Goal: Information Seeking & Learning: Learn about a topic

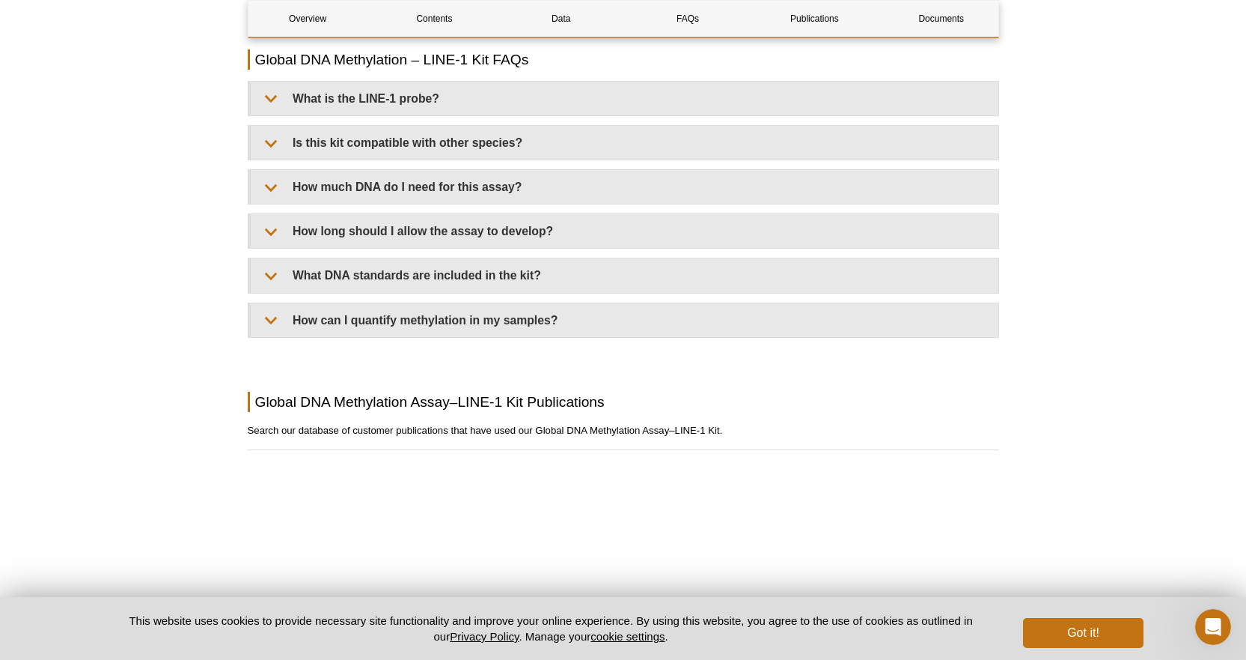
scroll to position [2299, 0]
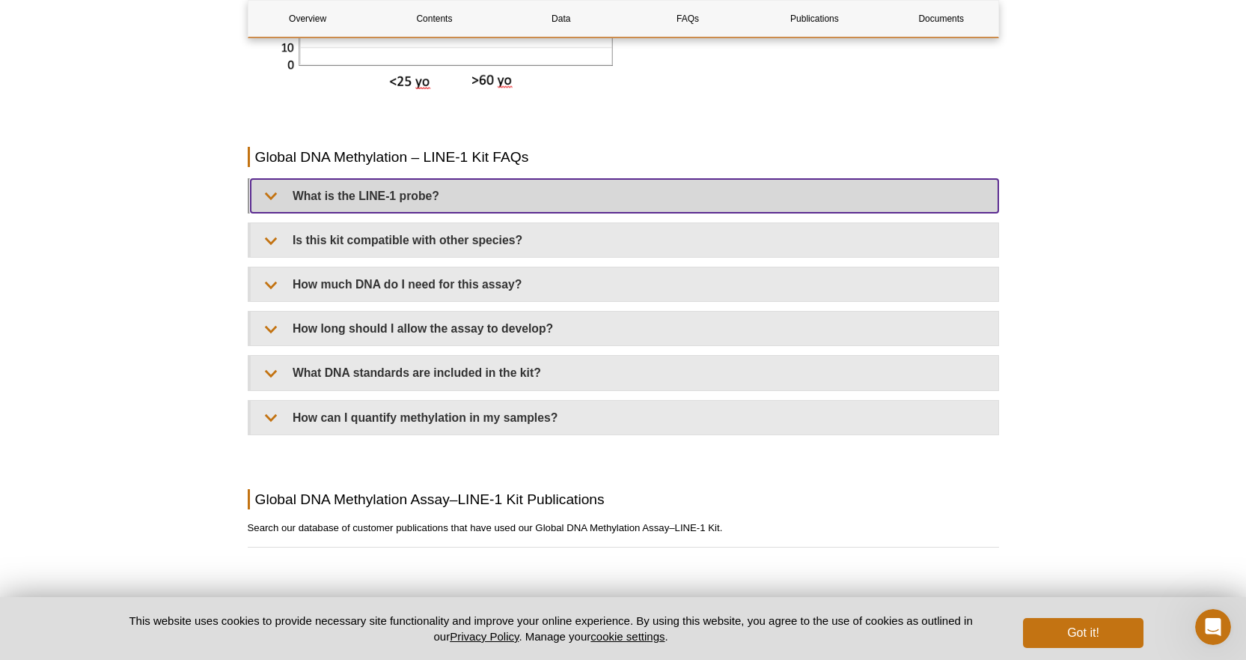
click at [421, 189] on summary "What is the LINE-1 probe?" at bounding box center [625, 196] width 748 height 34
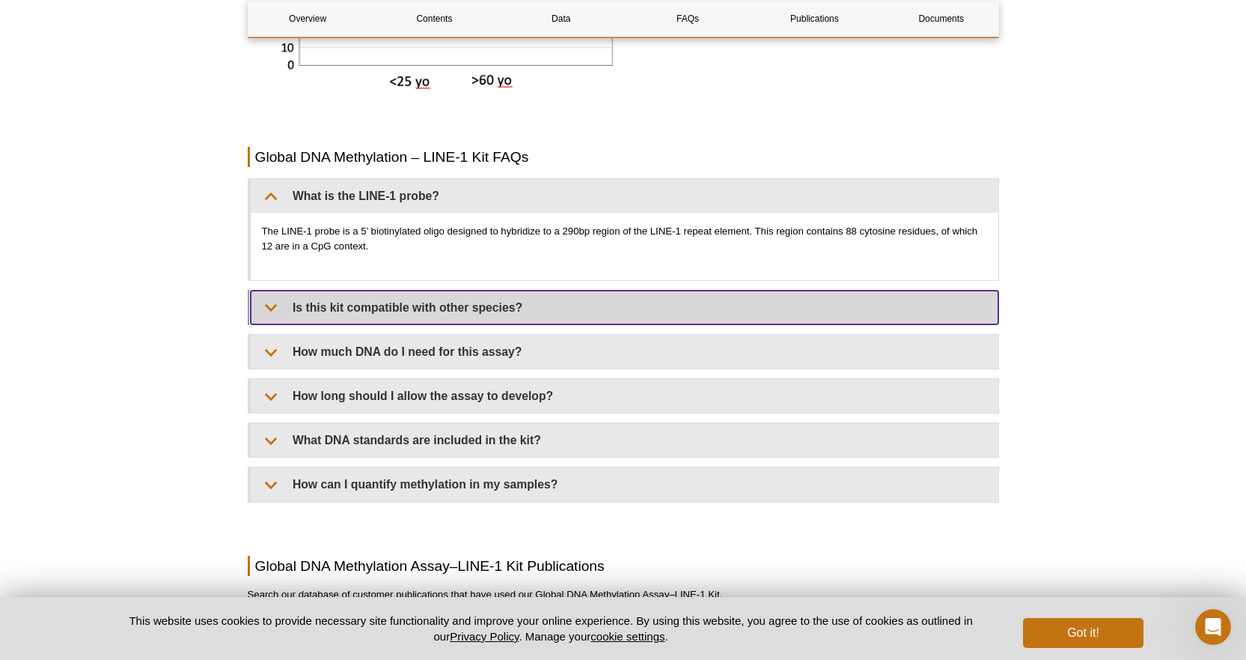
click at [460, 318] on summary "Is this kit compatible with other species?" at bounding box center [625, 307] width 748 height 34
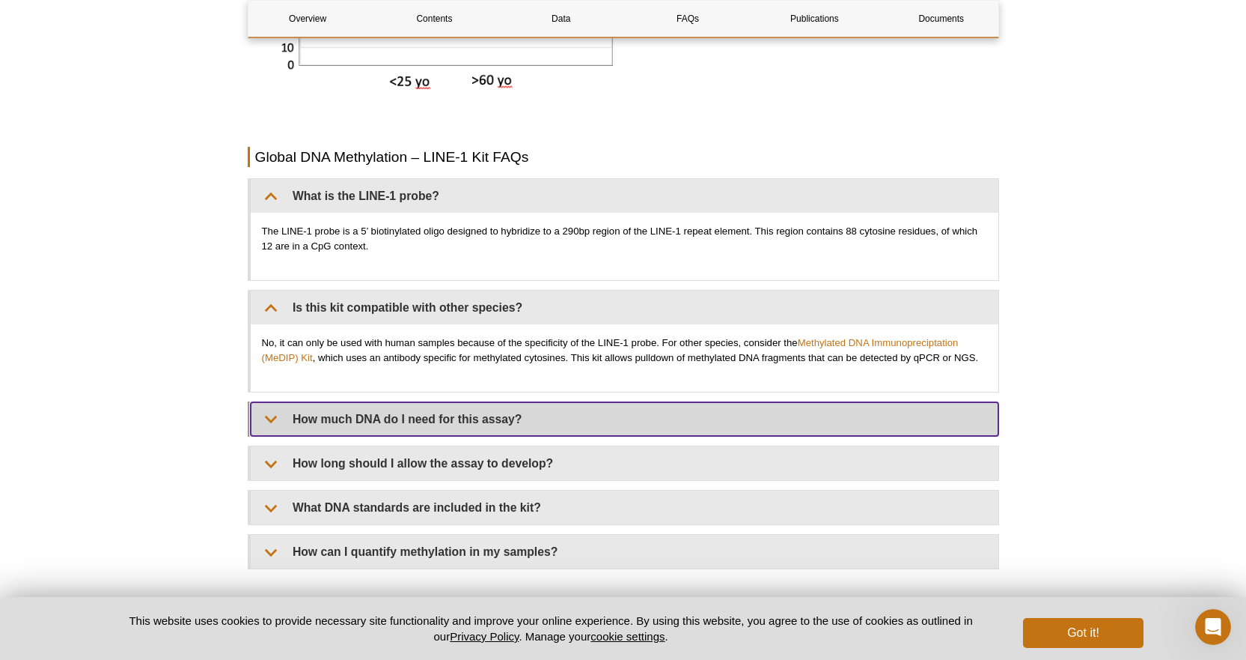
click at [460, 430] on summary "How much DNA do I need for this assay?" at bounding box center [625, 419] width 748 height 34
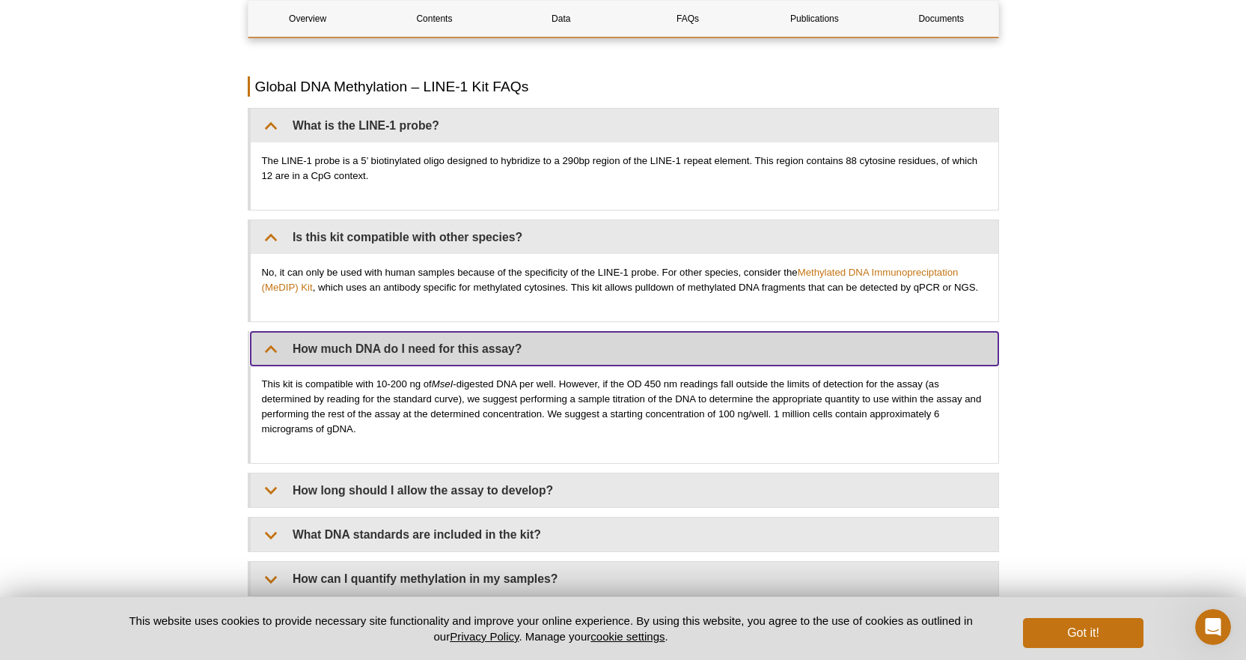
scroll to position [2598, 0]
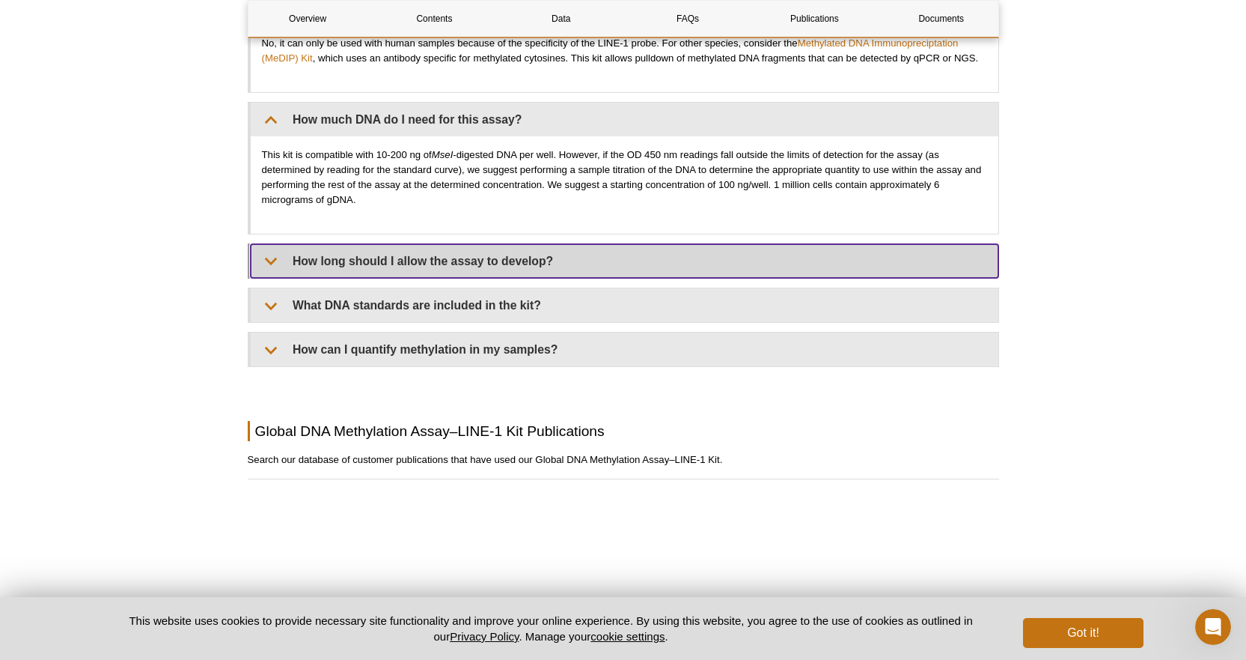
click at [469, 255] on summary "How long should I allow the assay to develop?" at bounding box center [625, 261] width 748 height 34
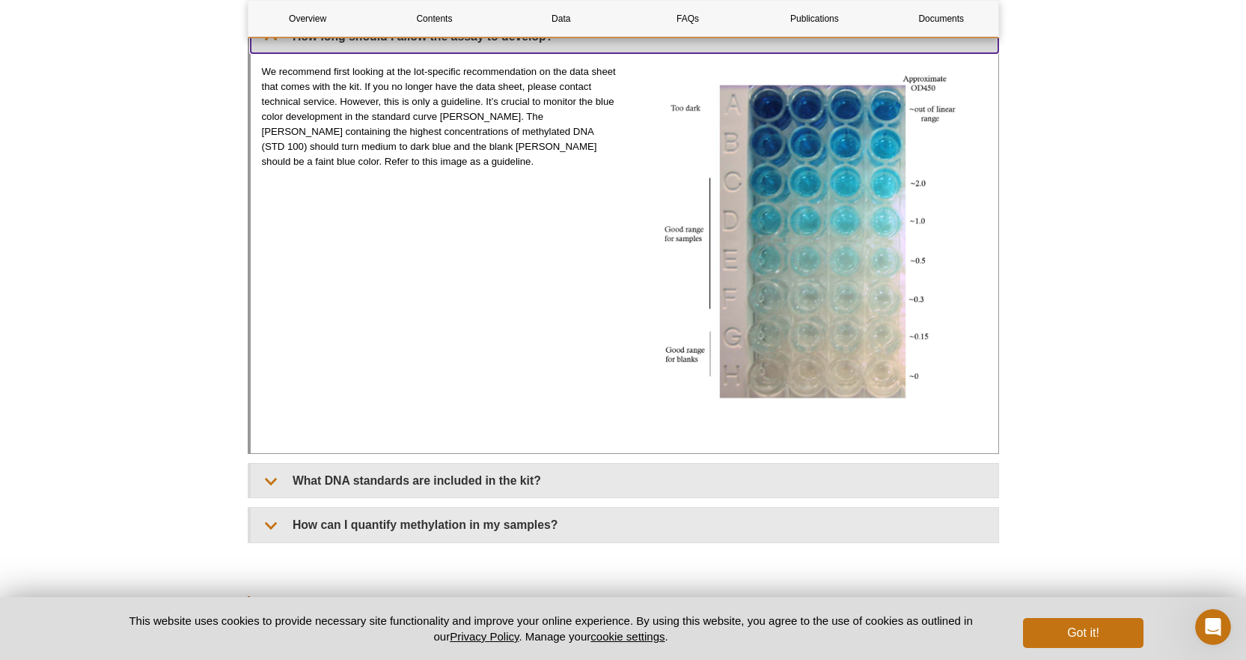
scroll to position [2898, 0]
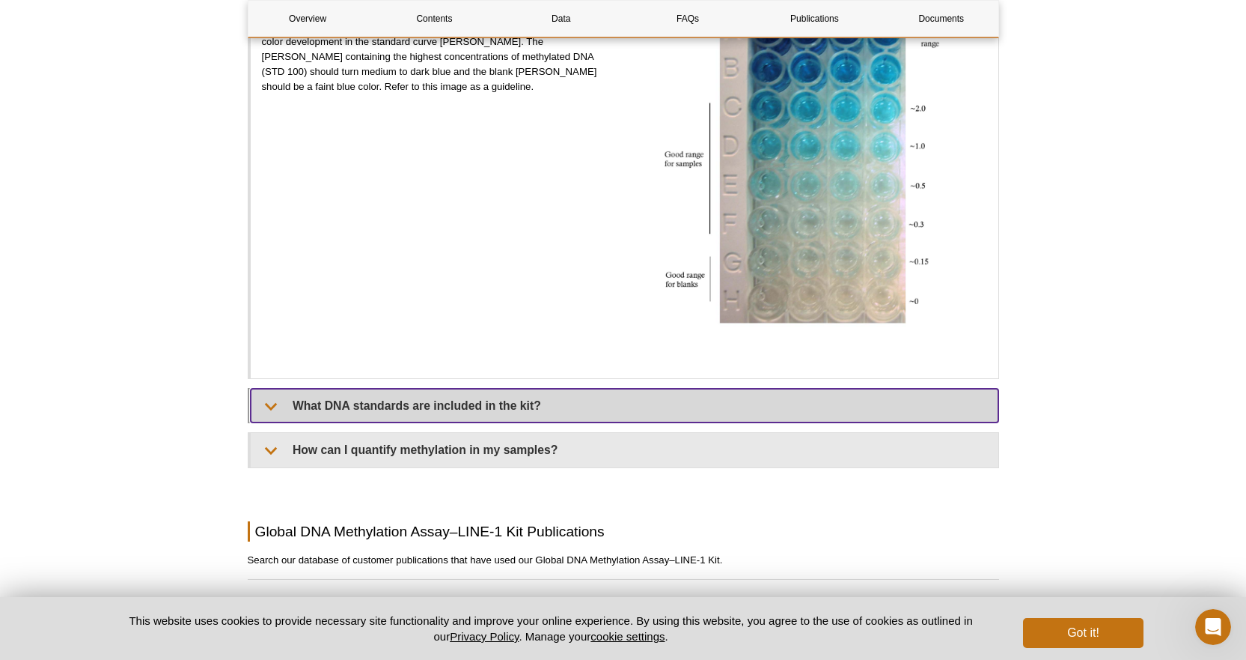
click at [440, 409] on summary "What DNA standards are included in the kit?" at bounding box center [625, 406] width 748 height 34
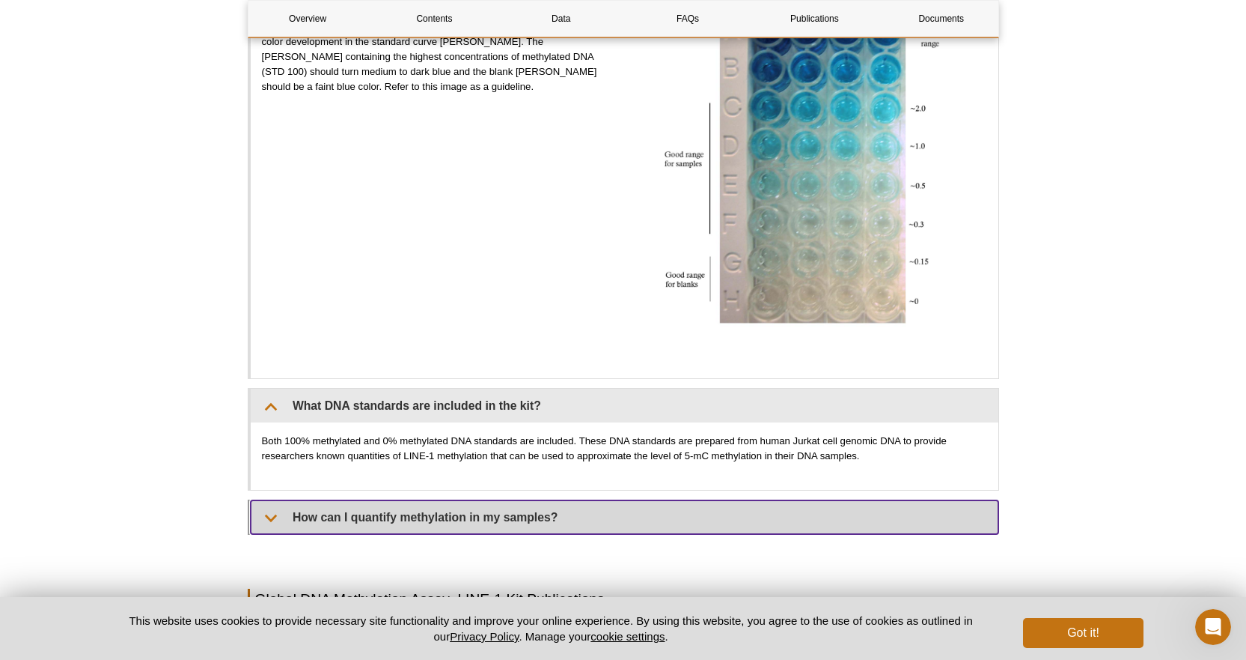
click at [463, 523] on summary "How can I quantify methylation in my samples?" at bounding box center [625, 517] width 748 height 34
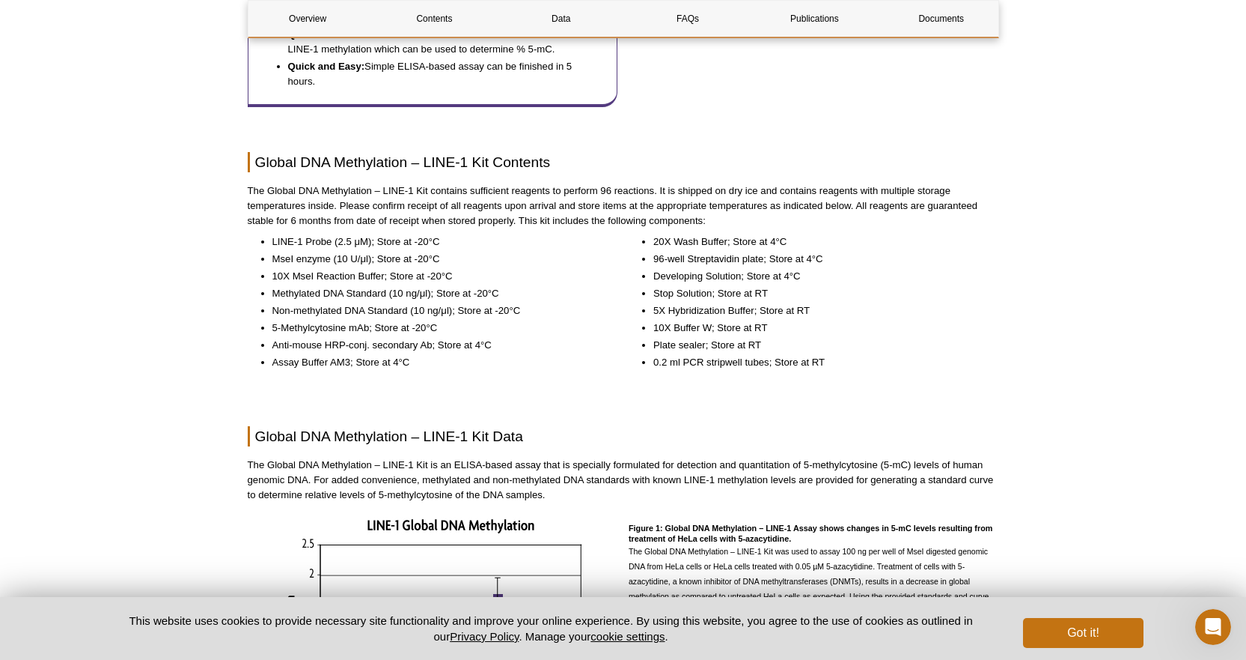
scroll to position [1497, 0]
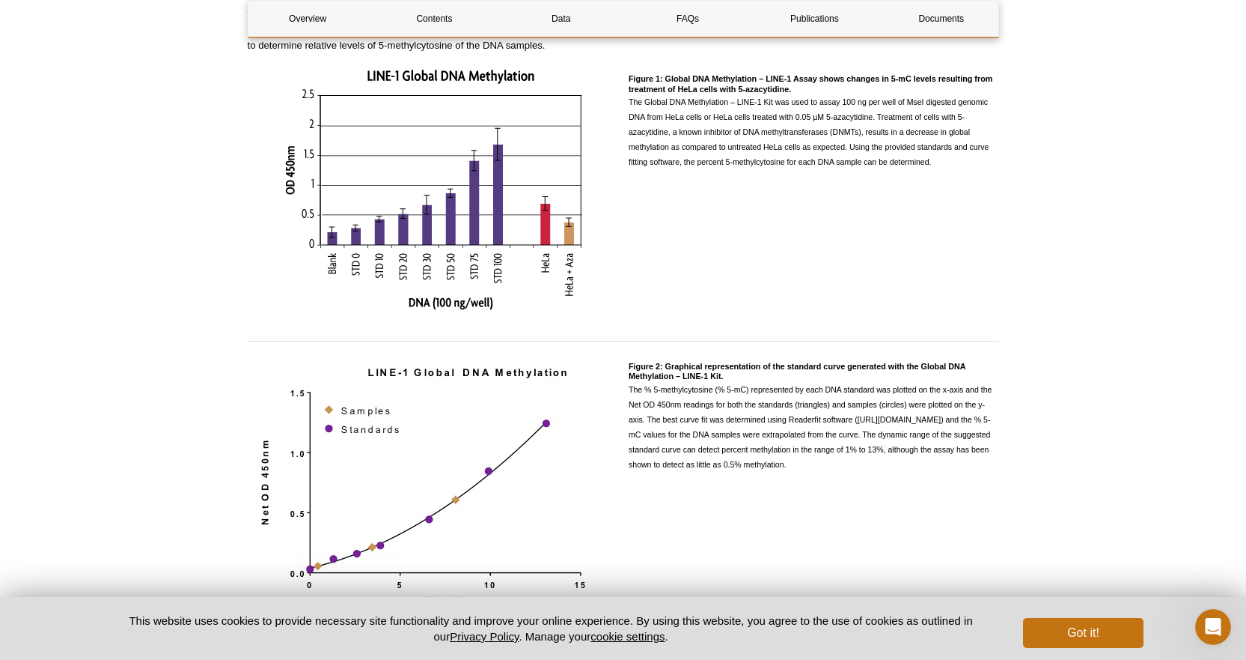
drag, startPoint x: 632, startPoint y: 386, endPoint x: 809, endPoint y: 433, distance: 183.6
click at [817, 457] on p "The % 5-methylcytosine (% 5-mC) represented by each DNA standard was plotted on…" at bounding box center [814, 427] width 371 height 90
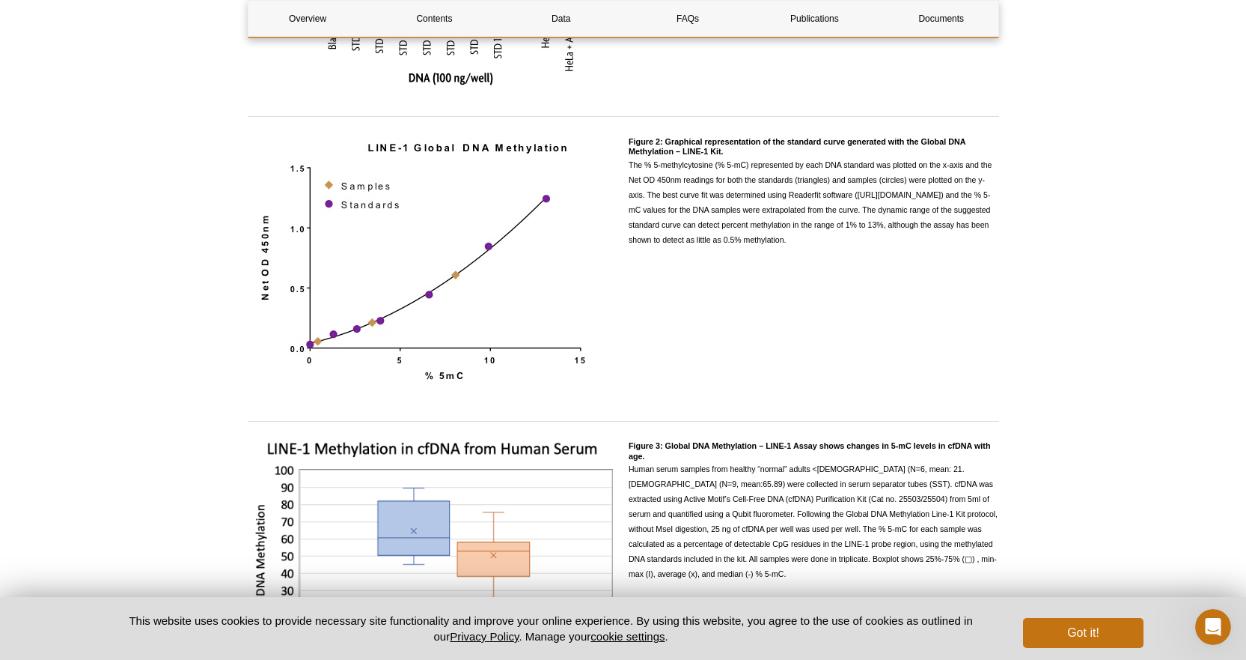
click at [1028, 338] on div "Active Motif Logo Enabling Epigenetics Research 0 Search Skip to content Active…" at bounding box center [623, 655] width 1246 height 4755
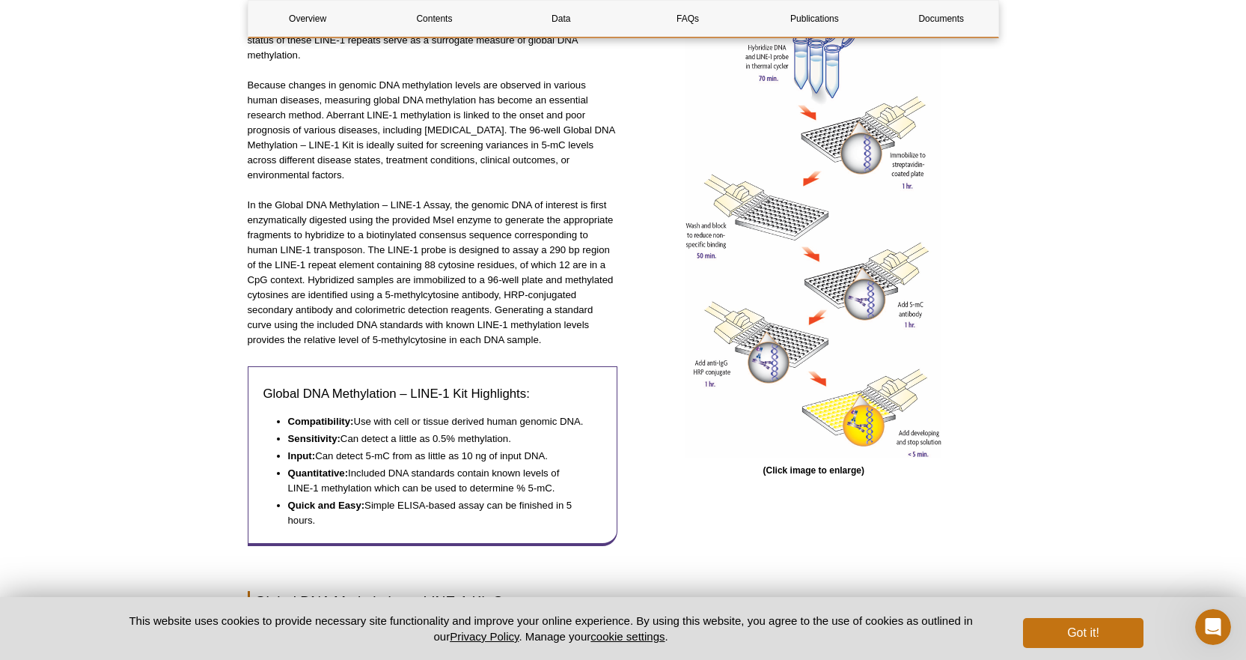
scroll to position [225, 0]
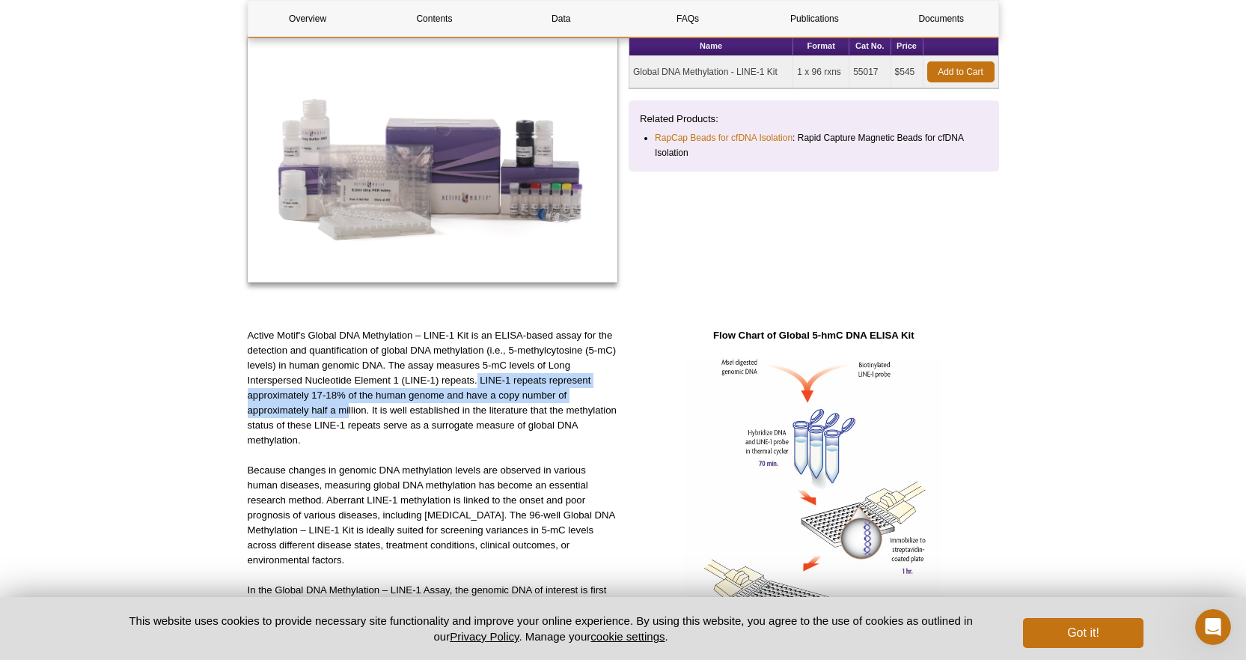
drag, startPoint x: 478, startPoint y: 377, endPoint x: 350, endPoint y: 406, distance: 131.9
click at [350, 406] on p "Active Motif's Global DNA Methylation – LINE-1 Kit is an ELISA-based assay for …" at bounding box center [433, 388] width 371 height 120
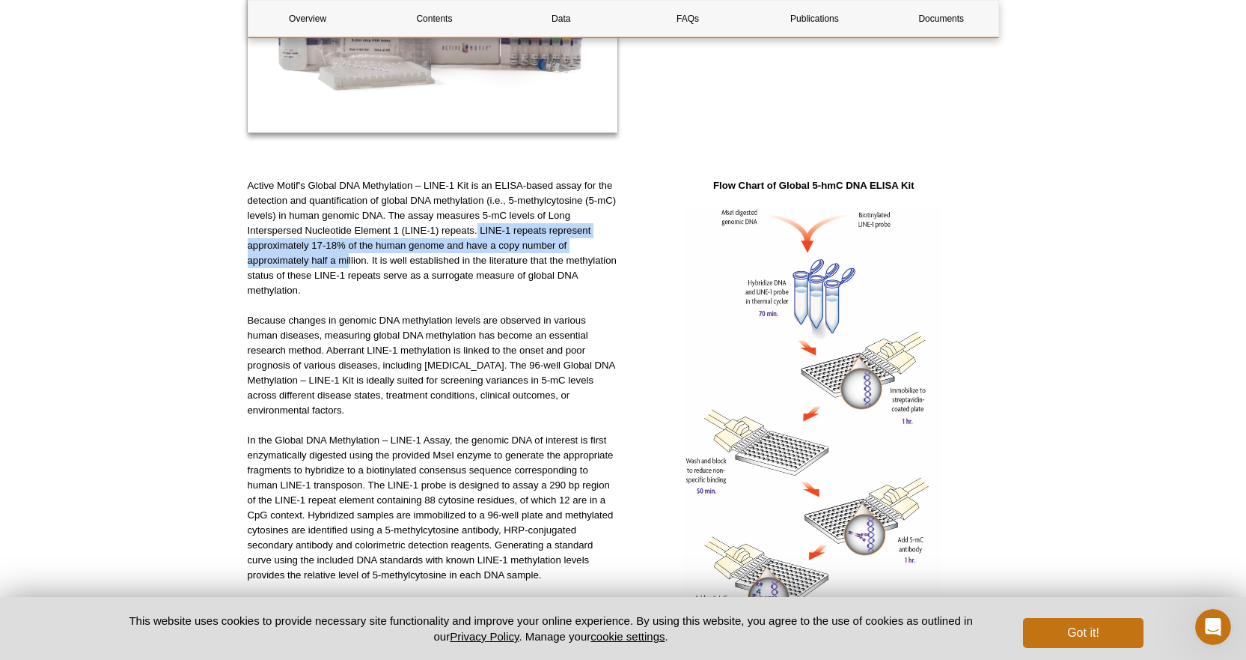
scroll to position [449, 0]
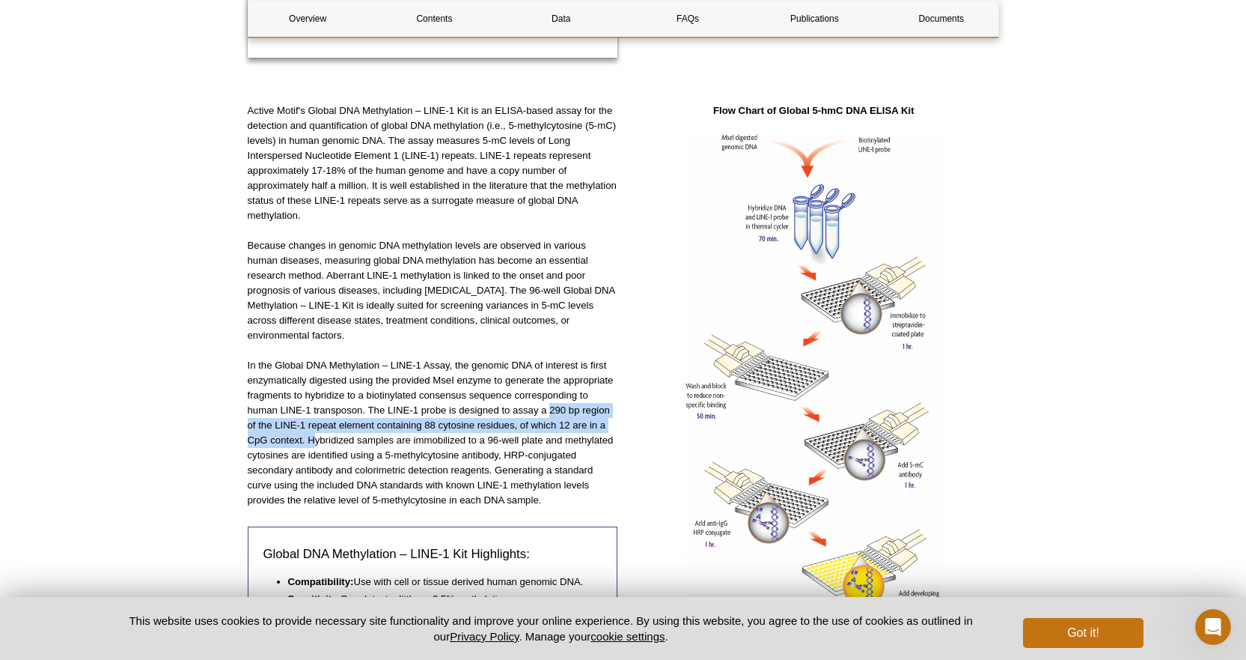
drag, startPoint x: 549, startPoint y: 411, endPoint x: 316, endPoint y: 445, distance: 235.2
click at [316, 445] on p "In the Global DNA Methylation – LINE-1 Assay, the genomic DNA of interest is fi…" at bounding box center [433, 433] width 371 height 150
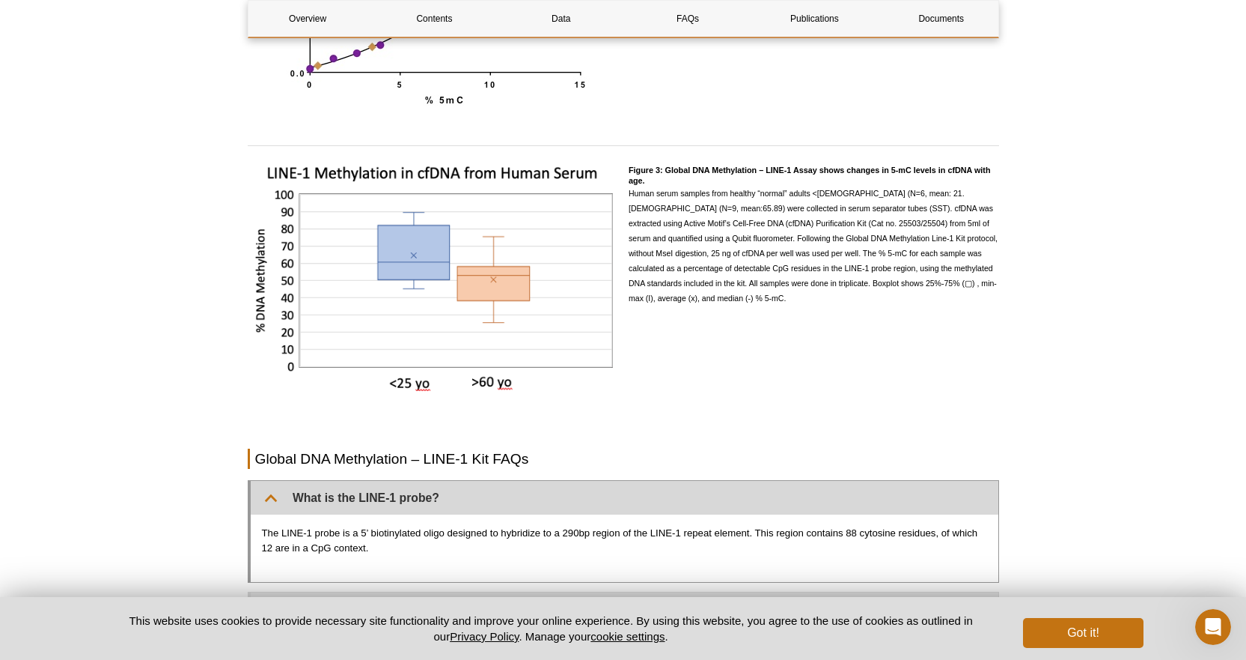
scroll to position [1722, 0]
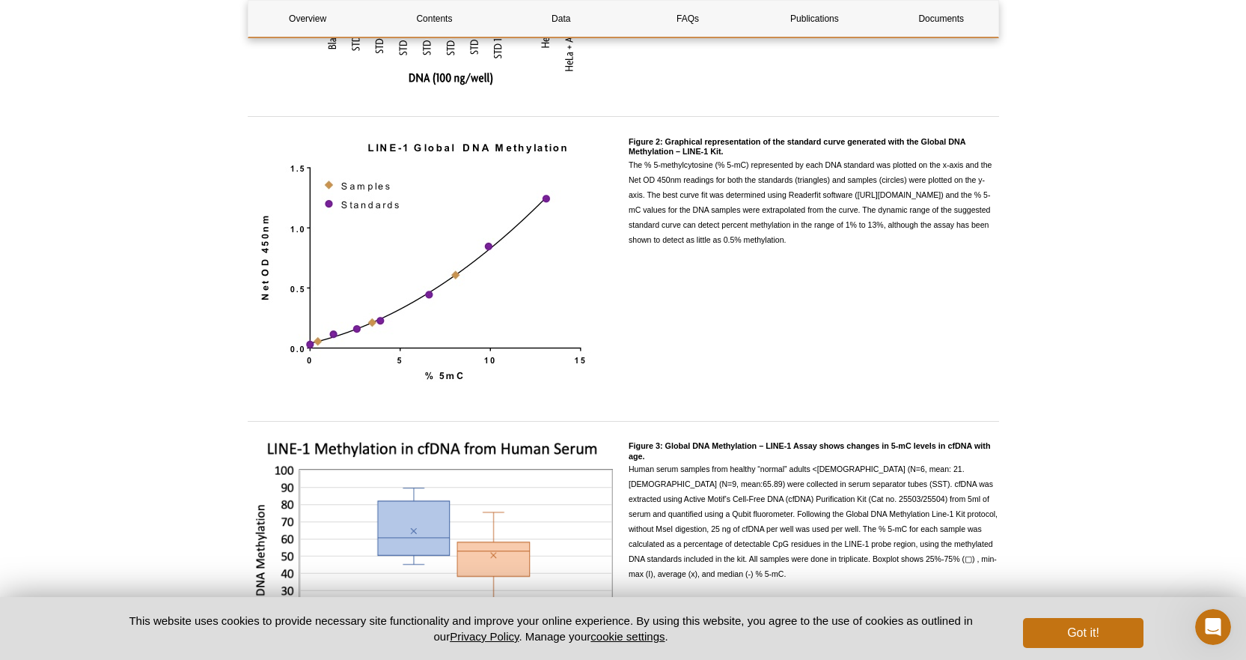
drag, startPoint x: 633, startPoint y: 166, endPoint x: 795, endPoint y: 240, distance: 178.2
click at [795, 240] on p "The % 5-methylcytosine (% 5-mC) represented by each DNA standard was plotted on…" at bounding box center [814, 202] width 371 height 90
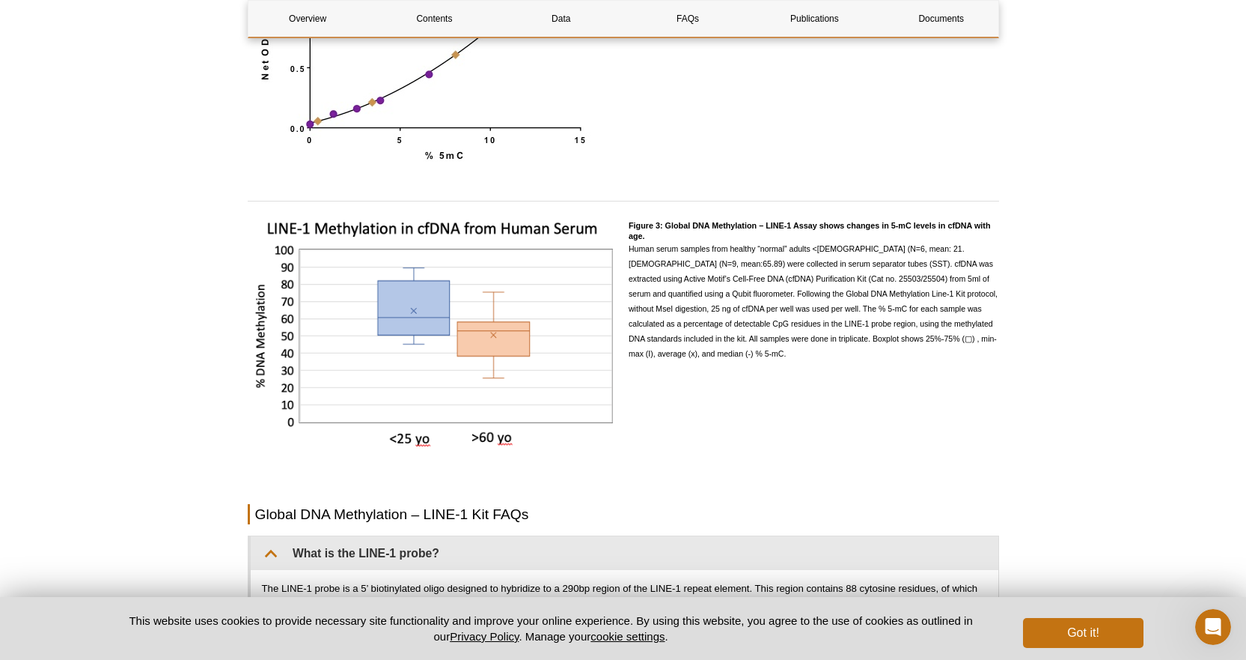
scroll to position [1946, 0]
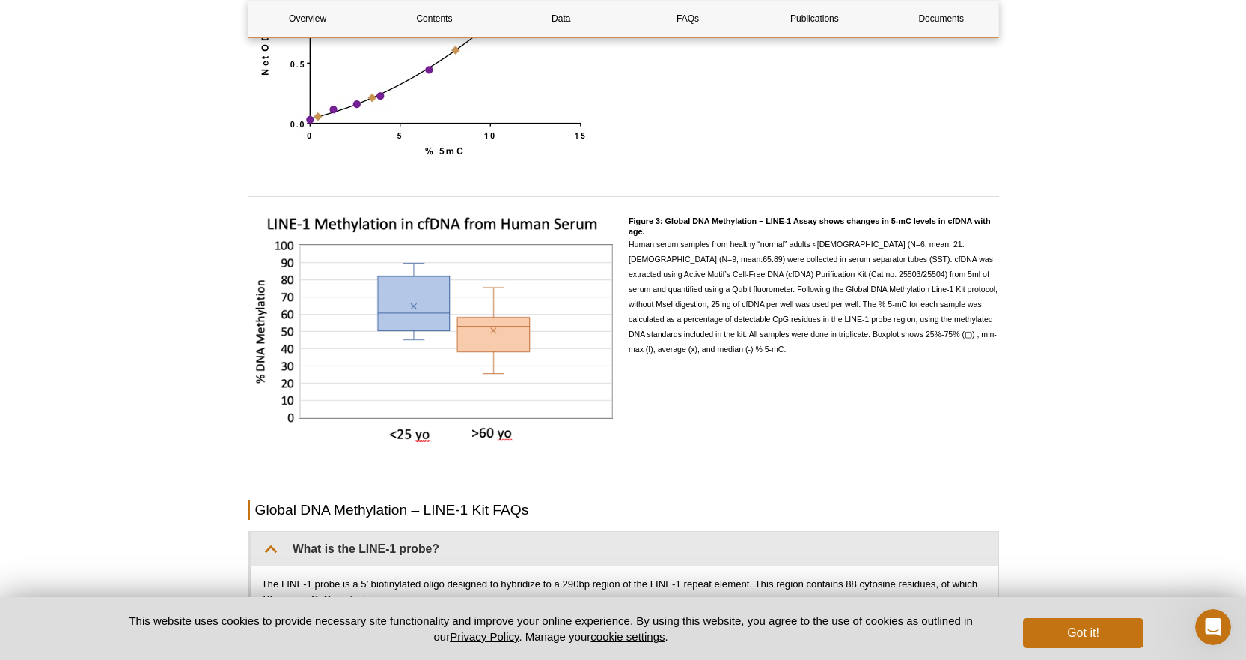
click at [589, 326] on img at bounding box center [432, 331] width 367 height 243
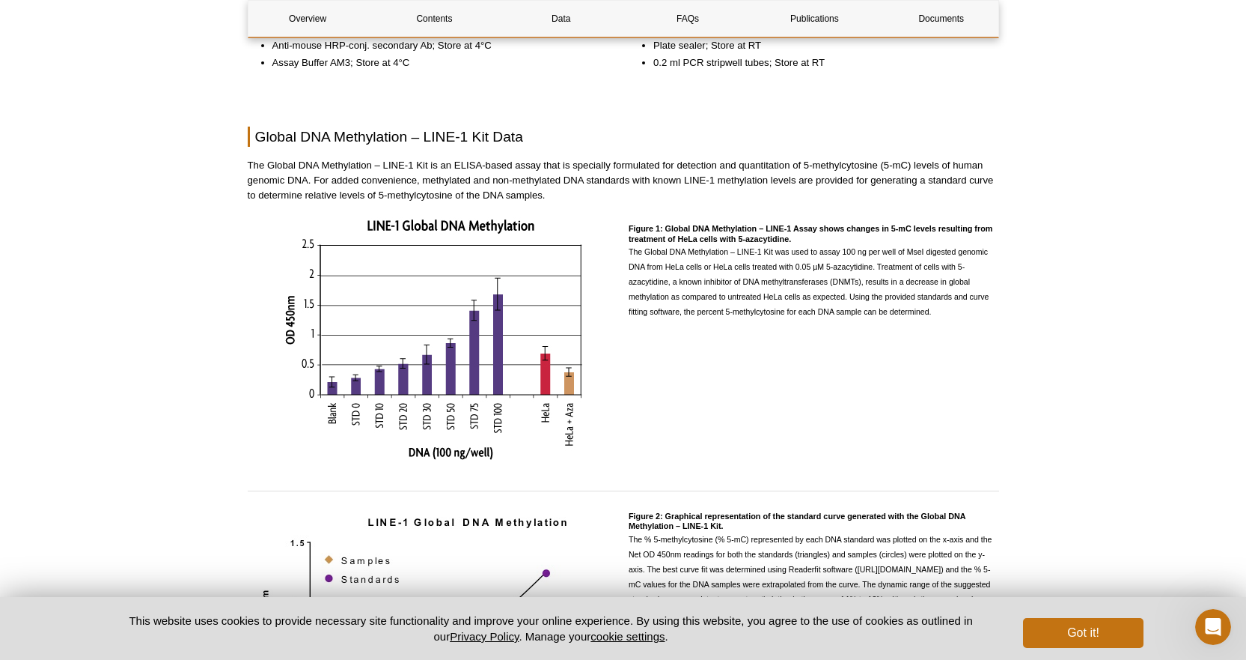
scroll to position [1797, 0]
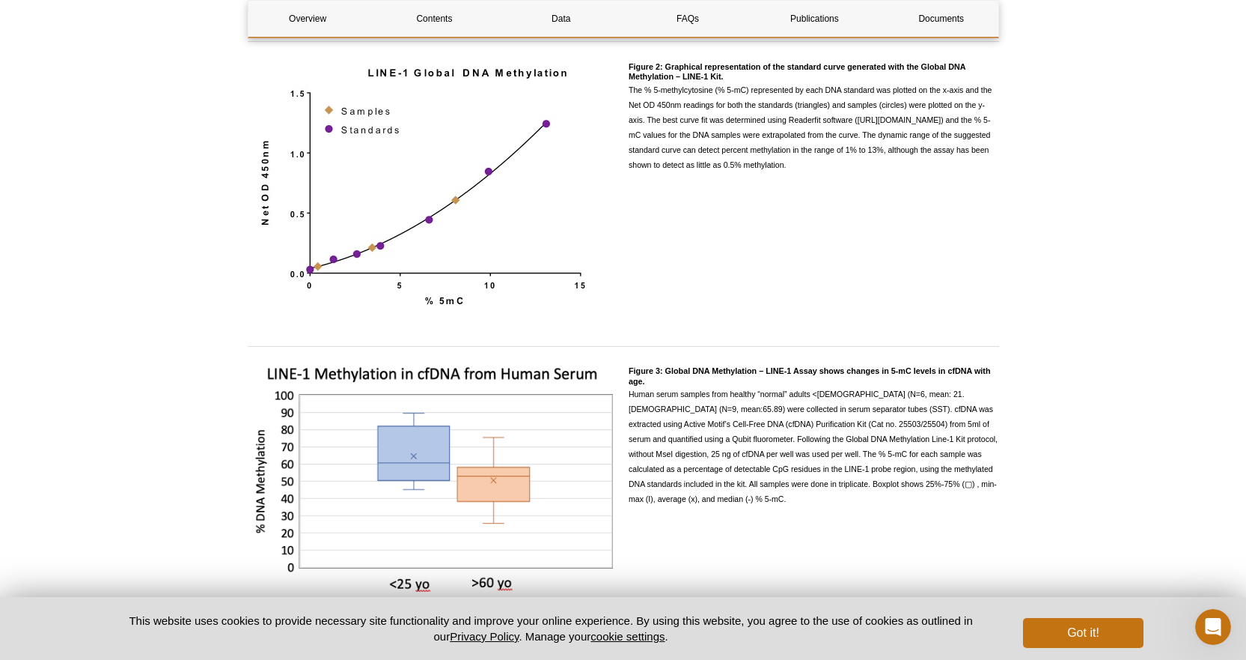
click at [199, 291] on div "Active Motif Logo Enabling Epigenetics Research 0 Search Skip to content Active…" at bounding box center [623, 580] width 1246 height 4755
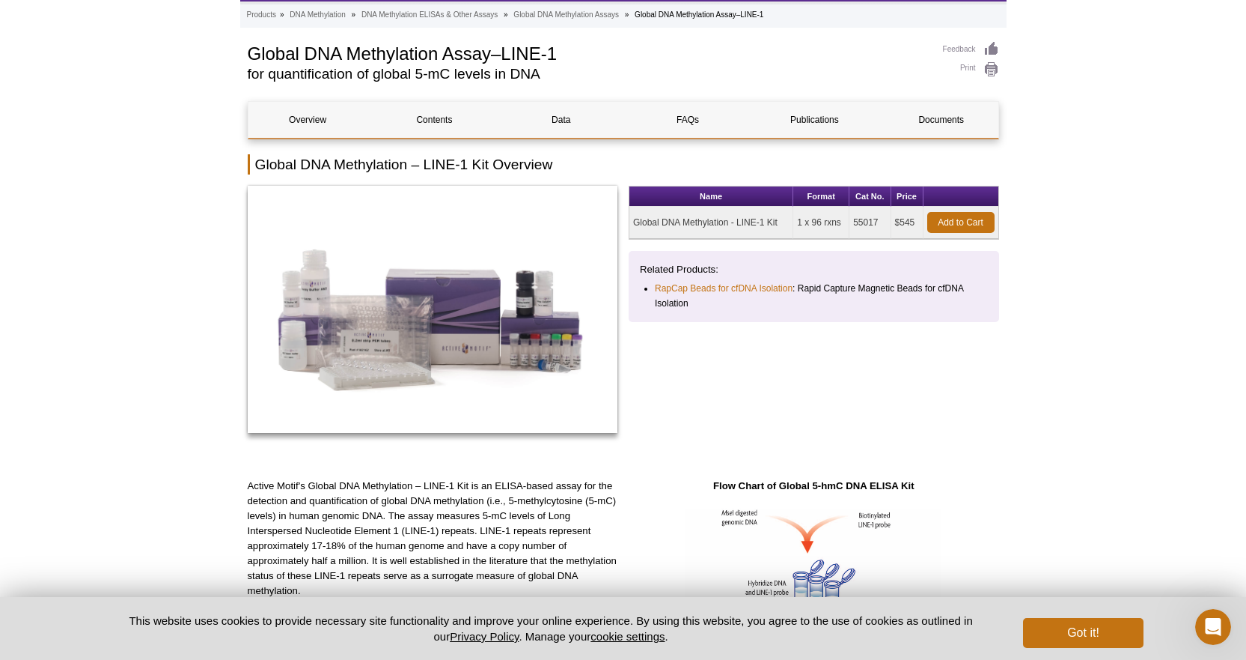
scroll to position [0, 0]
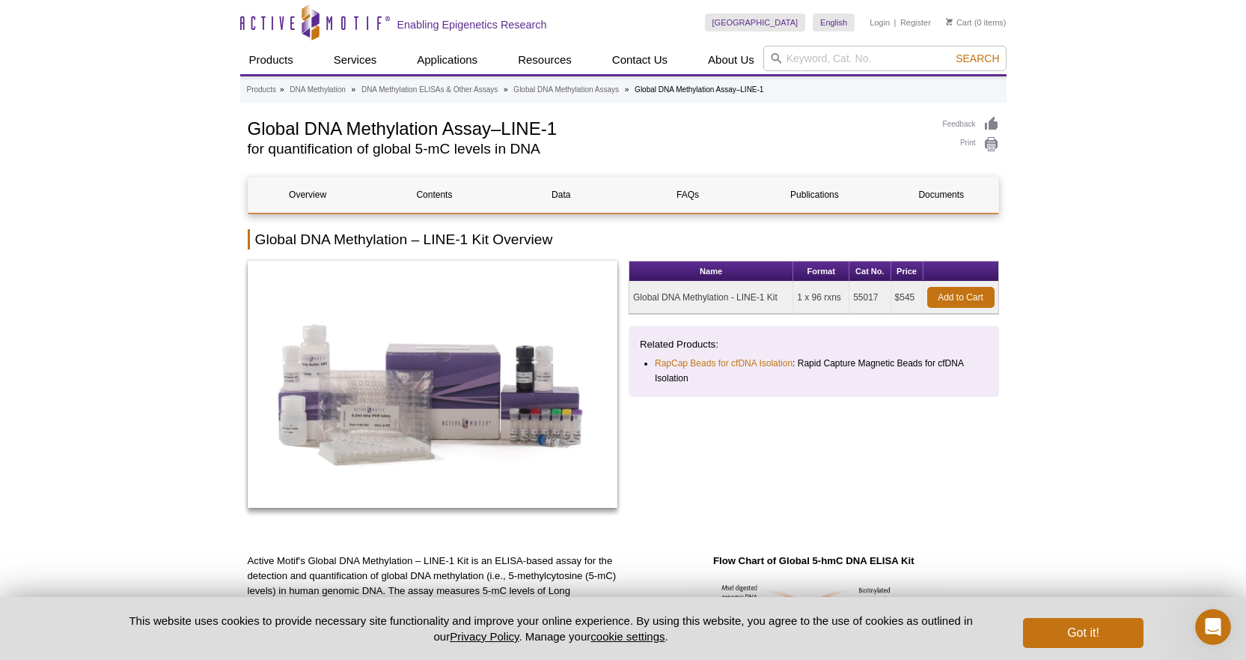
drag, startPoint x: 781, startPoint y: 298, endPoint x: 627, endPoint y: 305, distance: 153.6
click at [627, 305] on div "Name Format Cat No. Price Global DNA Methylation - LINE-1 Kit 1 x 96 rxns 55017…" at bounding box center [624, 392] width 752 height 263
click at [736, 294] on td "Global DNA Methylation - LINE-1 Kit" at bounding box center [712, 297] width 164 height 32
drag, startPoint x: 777, startPoint y: 296, endPoint x: 653, endPoint y: 304, distance: 124.5
click at [653, 304] on td "Global DNA Methylation - LINE-1 Kit" at bounding box center [712, 297] width 164 height 32
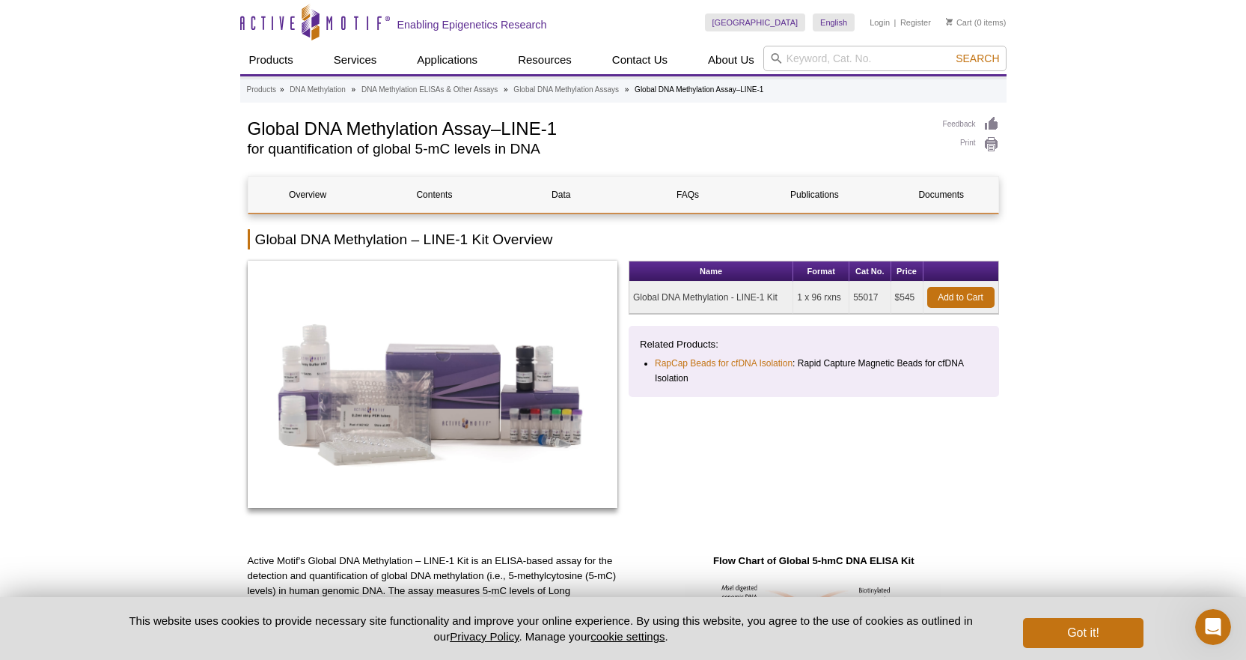
click at [639, 299] on td "Global DNA Methylation - LINE-1 Kit" at bounding box center [712, 297] width 164 height 32
drag, startPoint x: 633, startPoint y: 296, endPoint x: 779, endPoint y: 296, distance: 145.2
click at [771, 292] on td "Global DNA Methylation - LINE-1 Kit" at bounding box center [712, 297] width 164 height 32
drag, startPoint x: 780, startPoint y: 296, endPoint x: 732, endPoint y: 302, distance: 48.2
click at [732, 302] on td "Global DNA Methylation - LINE-1 Kit" at bounding box center [712, 297] width 164 height 32
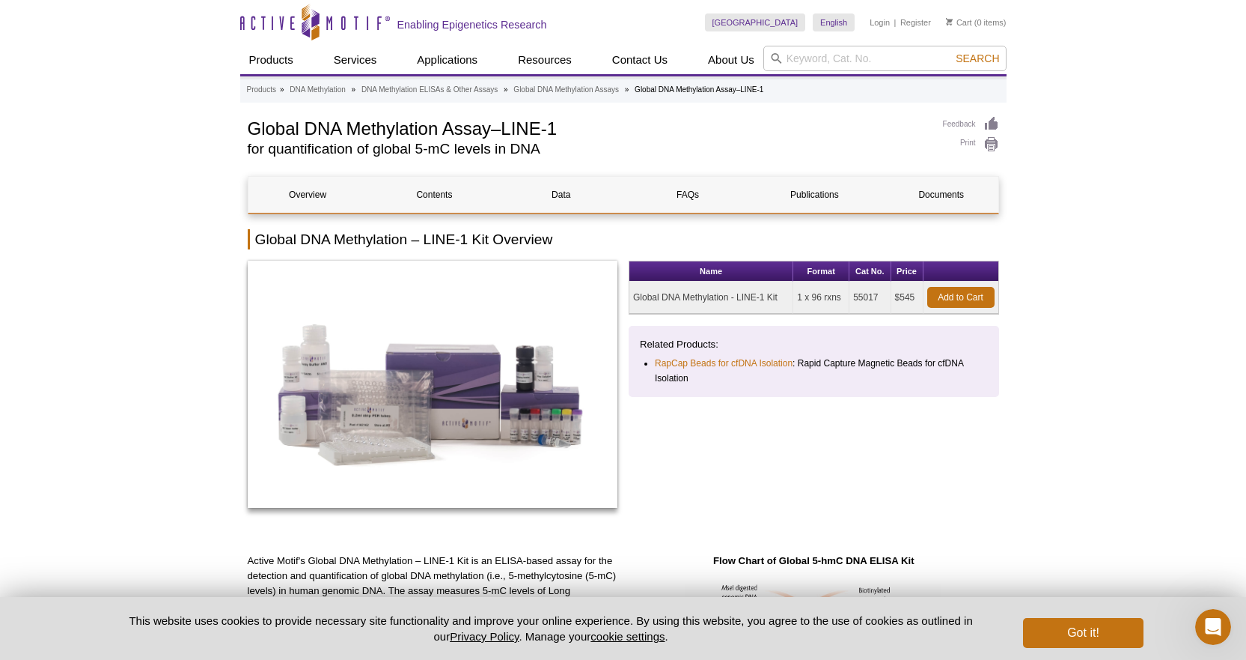
copy td "- LINE-1 Kit"
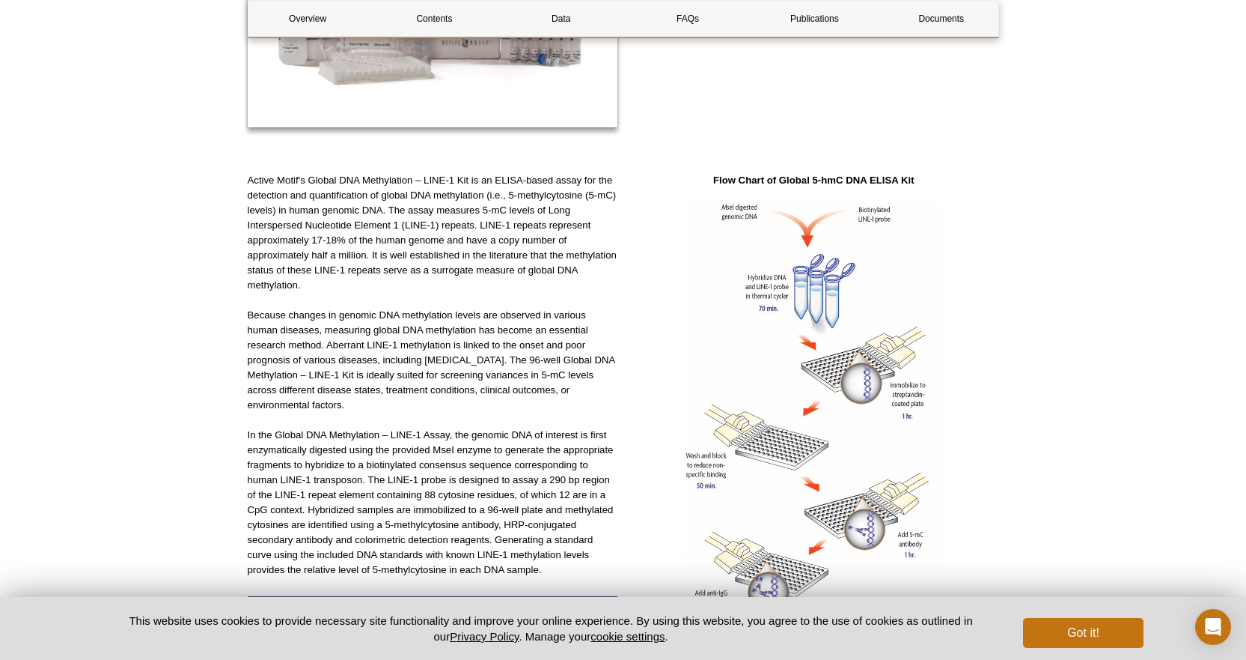
scroll to position [374, 0]
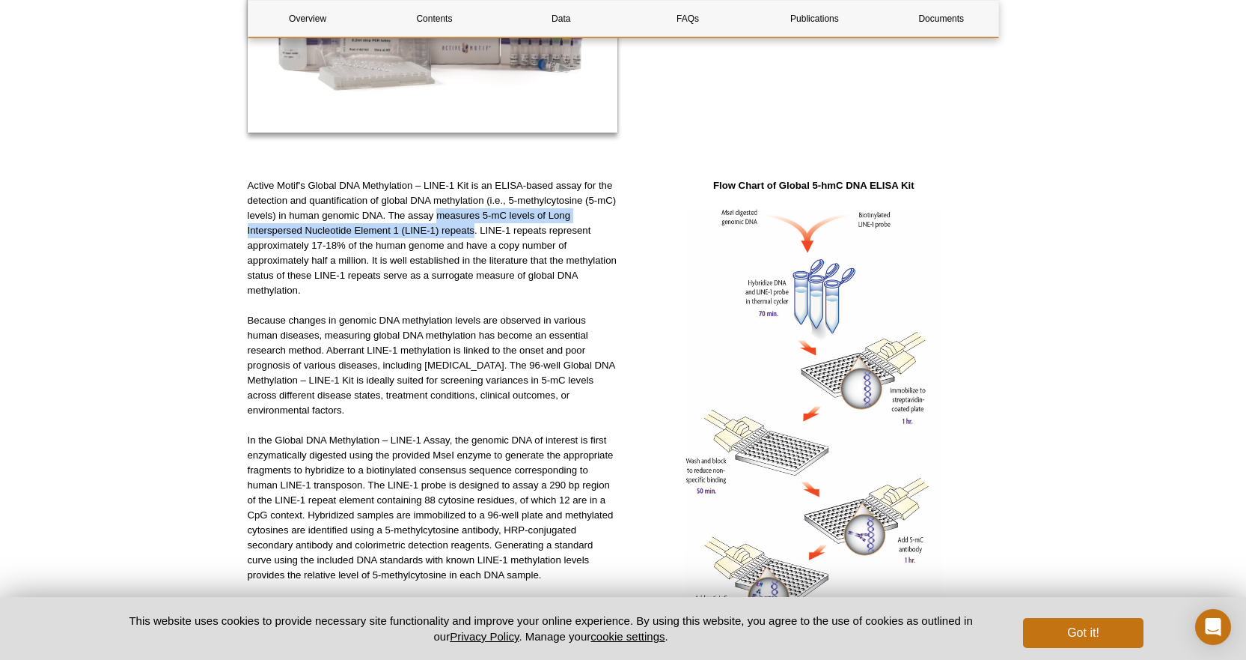
drag, startPoint x: 438, startPoint y: 210, endPoint x: 475, endPoint y: 229, distance: 41.2
click at [475, 229] on p "Active Motif's Global DNA Methylation – LINE-1 Kit is an ELISA-based assay for …" at bounding box center [433, 238] width 371 height 120
copy p "measures 5-mC levels of Long Interspersed Nucleotide Element 1 (LINE-1) repeats"
click at [497, 231] on p "Active Motif's Global DNA Methylation – LINE-1 Kit is an ELISA-based assay for …" at bounding box center [433, 238] width 371 height 120
drag, startPoint x: 481, startPoint y: 212, endPoint x: 551, endPoint y: 212, distance: 69.6
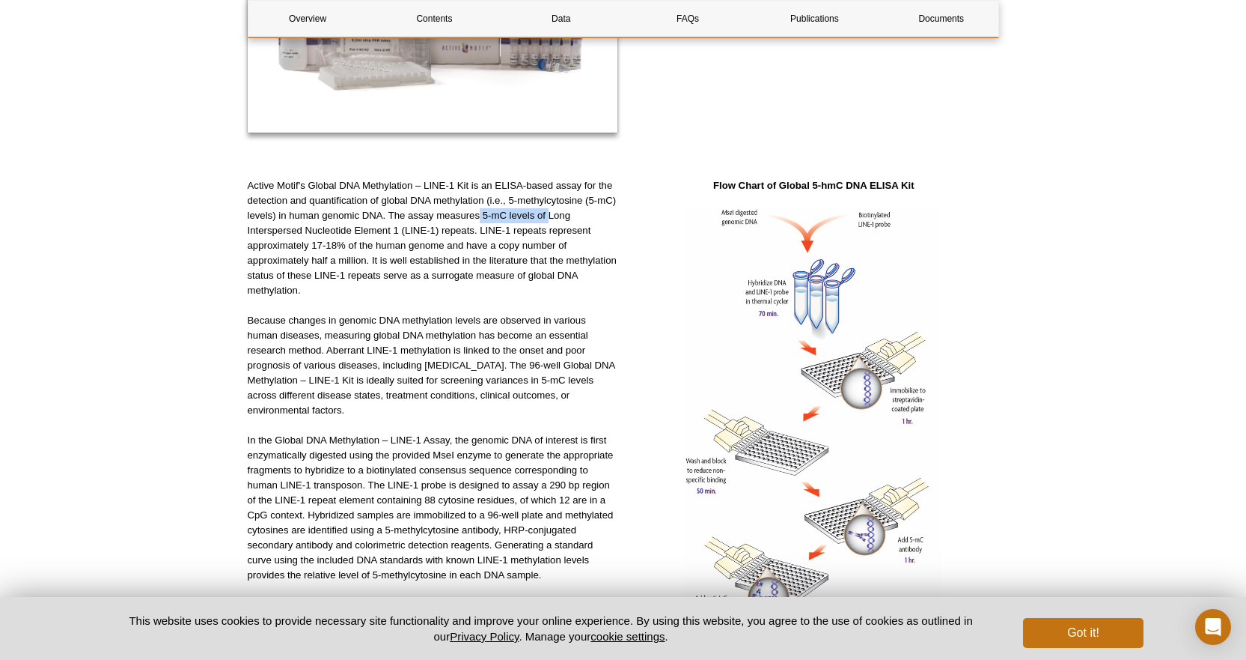
click at [551, 212] on p "Active Motif's Global DNA Methylation – LINE-1 Kit is an ELISA-based assay for …" at bounding box center [433, 238] width 371 height 120
copy p "5-mC levels of"
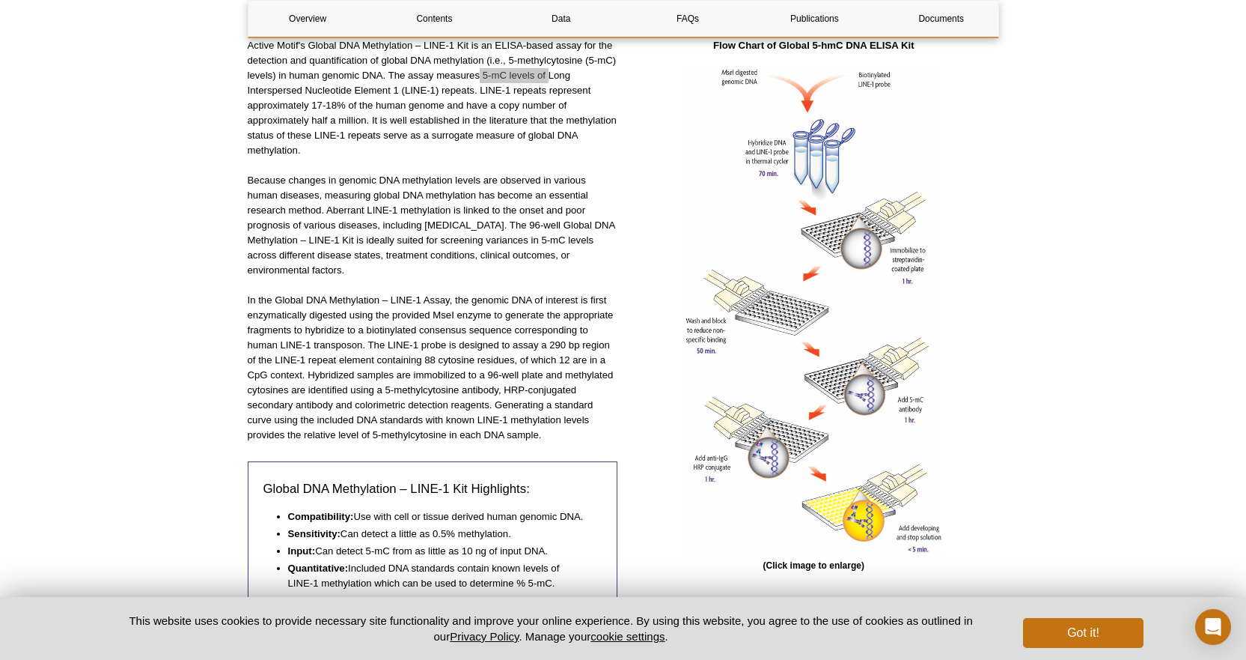
scroll to position [524, 0]
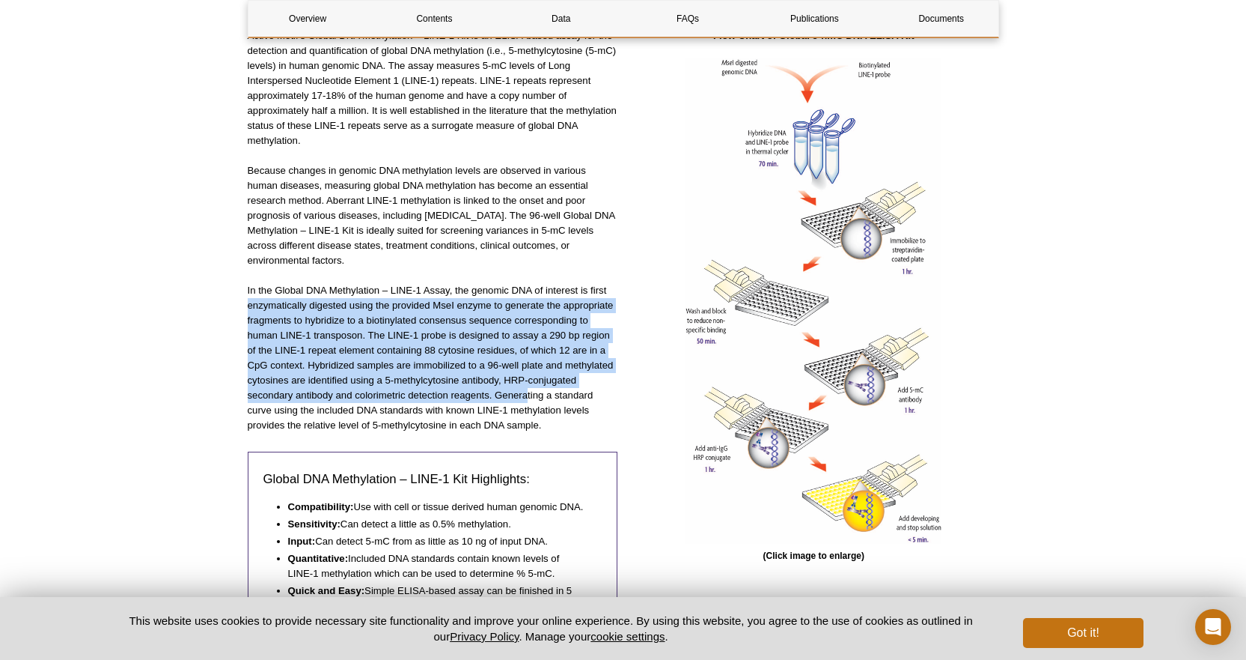
drag, startPoint x: 247, startPoint y: 303, endPoint x: 526, endPoint y: 398, distance: 294.0
click at [526, 398] on p "In the Global DNA Methylation – LINE-1 Assay, the genomic DNA of interest is fi…" at bounding box center [433, 358] width 371 height 150
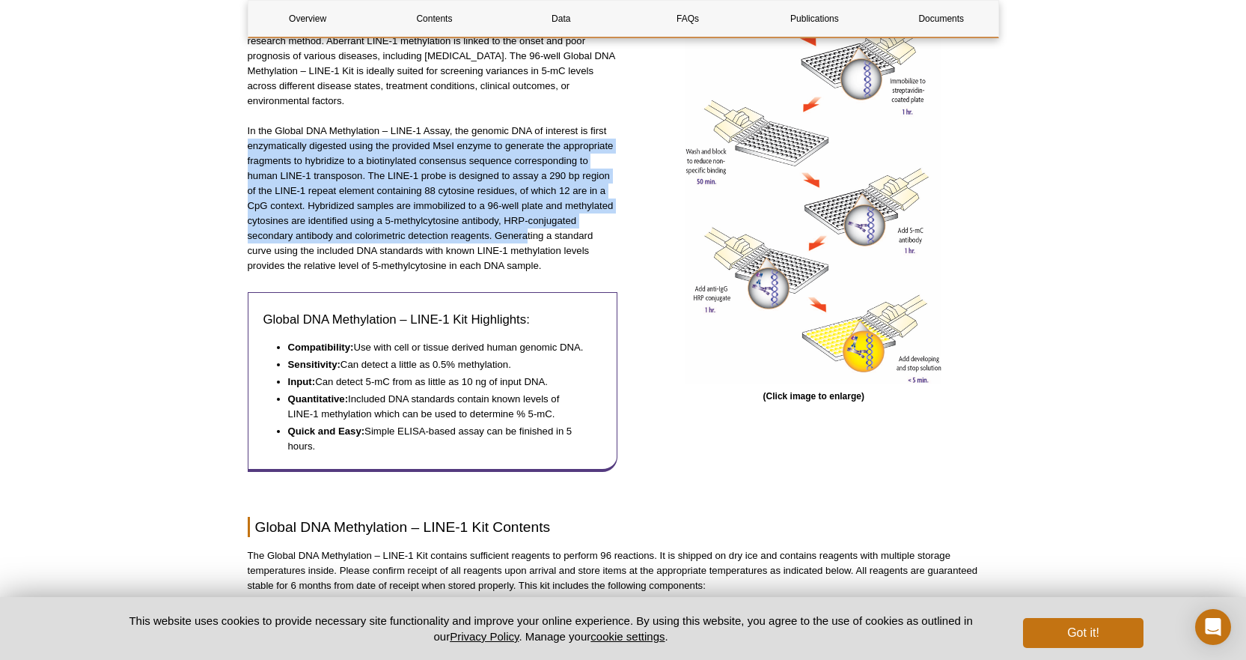
scroll to position [973, 0]
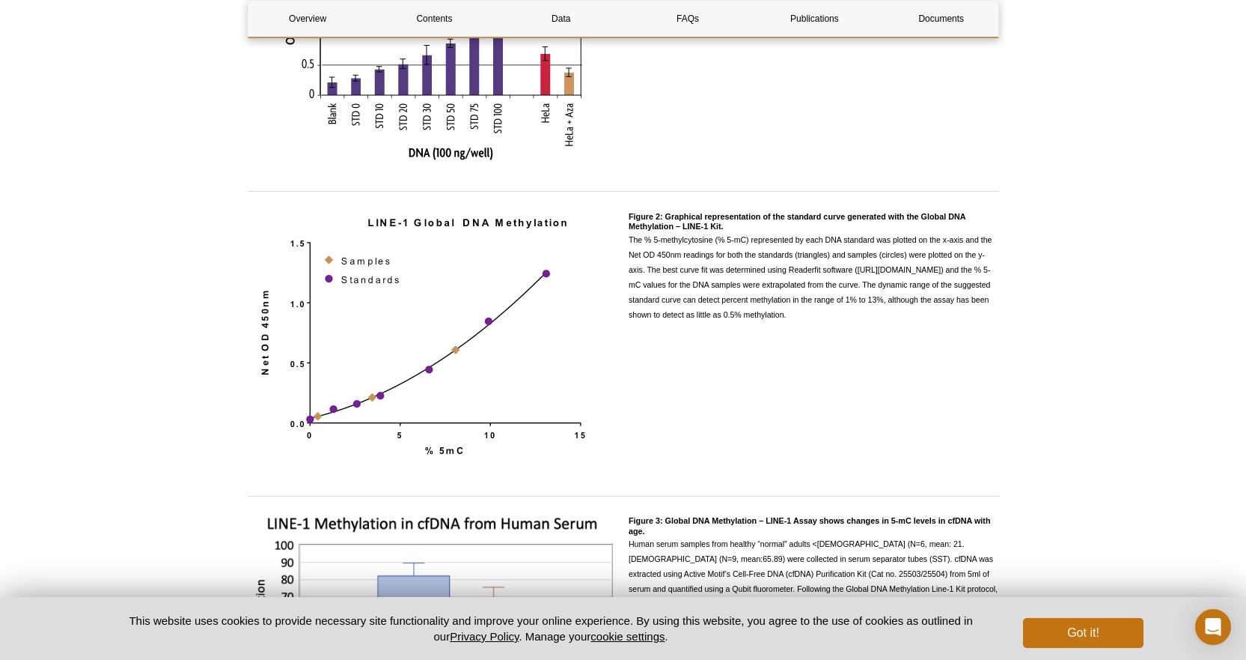
scroll to position [1347, 0]
